Goal: Transaction & Acquisition: Purchase product/service

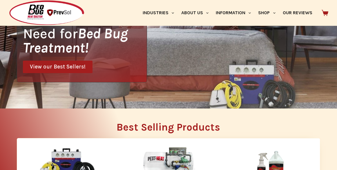
scroll to position [116, 0]
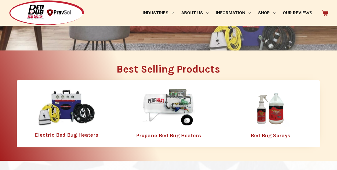
click at [262, 112] on img at bounding box center [270, 108] width 75 height 38
click at [265, 116] on img at bounding box center [270, 108] width 75 height 38
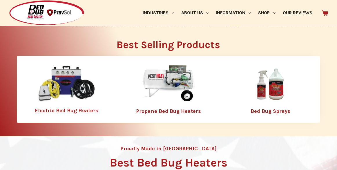
scroll to position [174, 0]
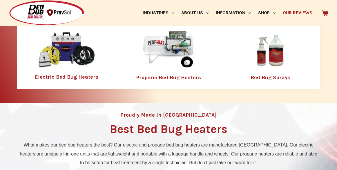
click at [300, 10] on link "Our Reviews" at bounding box center [297, 13] width 37 height 26
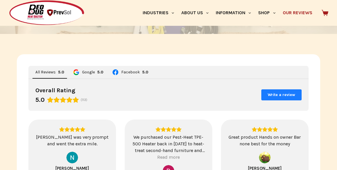
scroll to position [145, 0]
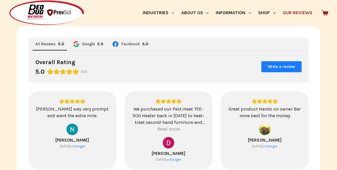
click at [67, 71] on icon "Rating: 5.0 out of 5" at bounding box center [69, 72] width 6 height 6
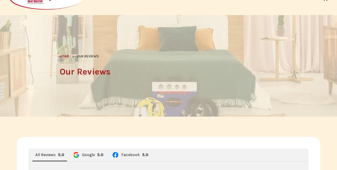
scroll to position [0, 0]
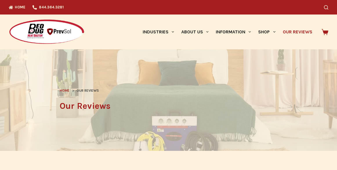
click at [305, 31] on link "Our Reviews" at bounding box center [297, 32] width 37 height 35
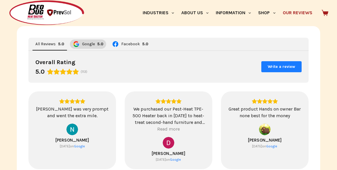
click at [87, 45] on span "Google" at bounding box center [88, 44] width 13 height 4
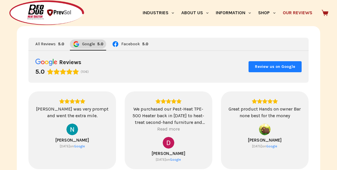
click at [87, 45] on span "Google" at bounding box center [88, 44] width 13 height 4
click at [93, 44] on span "Google" at bounding box center [88, 44] width 13 height 4
click at [131, 43] on span "Facebook" at bounding box center [130, 44] width 19 height 4
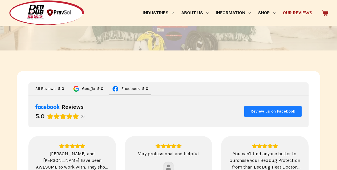
scroll to position [87, 0]
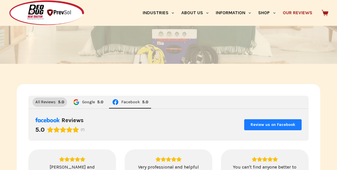
click at [48, 102] on span "All Reviews" at bounding box center [45, 102] width 20 height 4
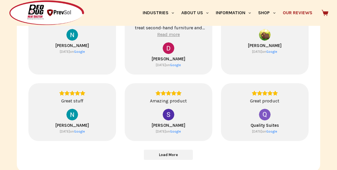
scroll to position [261, 0]
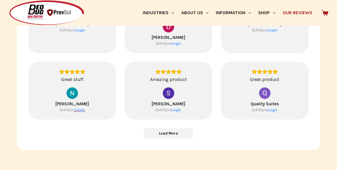
click at [83, 108] on div "Google" at bounding box center [79, 110] width 11 height 5
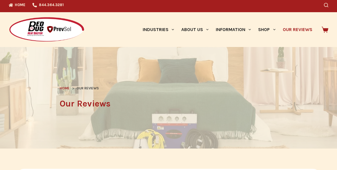
scroll to position [0, 0]
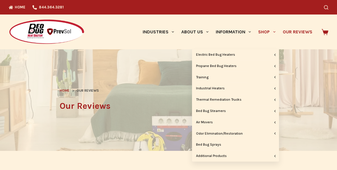
click at [274, 31] on span "Primary" at bounding box center [274, 31] width 7 height 7
click at [221, 145] on link "Bed Bug Sprays" at bounding box center [235, 144] width 87 height 11
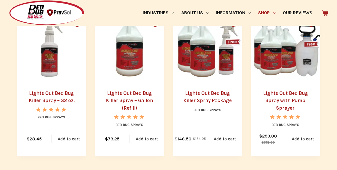
click at [65, 95] on link "Lights Out Bed Bug Killer Spray – 32 oz." at bounding box center [52, 96] width 46 height 13
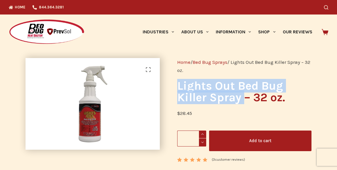
drag, startPoint x: 177, startPoint y: 87, endPoint x: 246, endPoint y: 102, distance: 71.3
copy h1 "Lights Out Bed Bug Killer Spray"
